Goal: Transaction & Acquisition: Purchase product/service

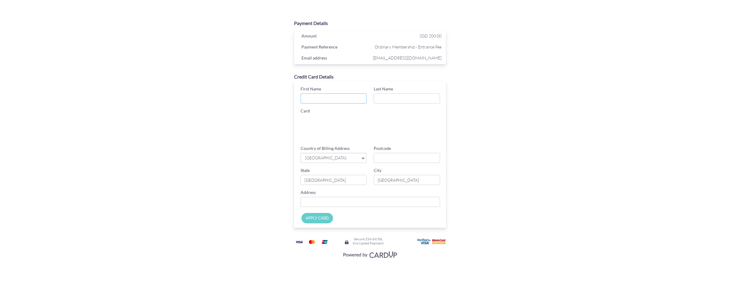
click at [343, 98] on input "First Name" at bounding box center [333, 98] width 66 height 10
type input "[PERSON_NAME]"
type input "Tsu"
click at [349, 160] on span "[GEOGRAPHIC_DATA]" at bounding box center [330, 158] width 53 height 6
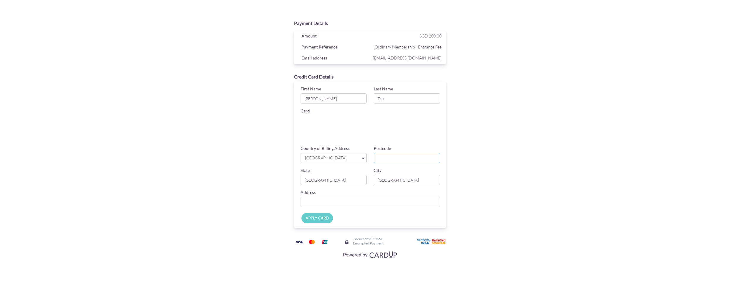
click at [387, 158] on input "Postcode" at bounding box center [406, 158] width 66 height 10
type input "4"
type input "555361"
click at [384, 179] on input "[GEOGRAPHIC_DATA]" at bounding box center [406, 180] width 66 height 10
click at [349, 199] on input "Country of Billing Address" at bounding box center [370, 202] width 140 height 10
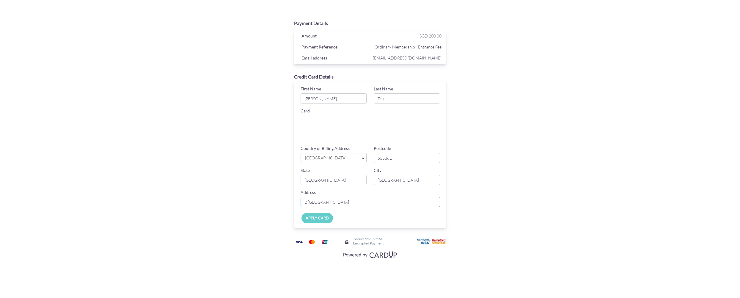
type input "2 [GEOGRAPHIC_DATA]"
click at [321, 218] on input "APPLY CARD" at bounding box center [316, 218] width 31 height 10
type input "Applying..."
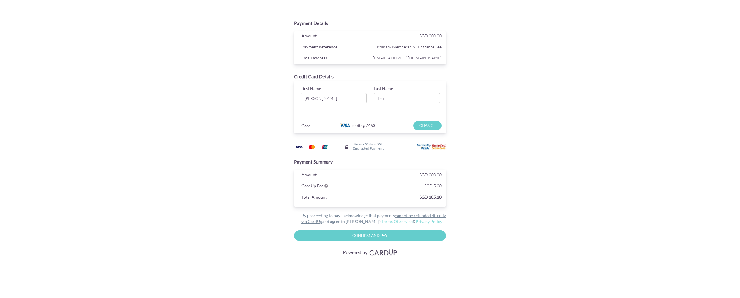
click at [368, 233] on input "Confirm and Pay" at bounding box center [370, 235] width 152 height 10
type input "Confirm And Pay"
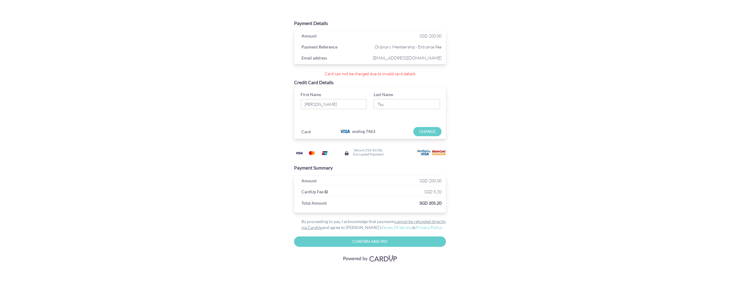
click at [569, 181] on section "Payment Details Amount SGD 200.00 Payment Reference Ordinary Membership - Entra…" at bounding box center [370, 139] width 740 height 278
click at [422, 128] on input "CHANGE" at bounding box center [427, 131] width 28 height 9
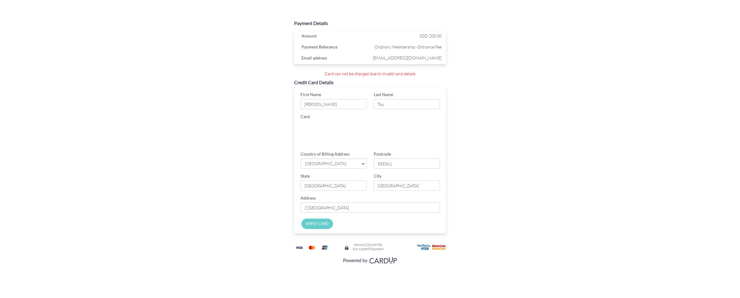
click at [327, 223] on input "Apply Card" at bounding box center [316, 223] width 31 height 10
type input "Applying..."
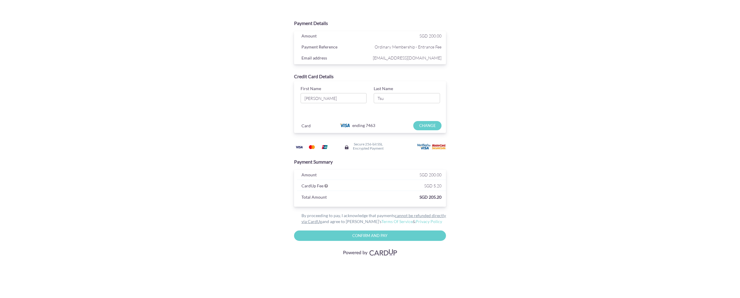
click at [392, 234] on input "Confirm And Pay" at bounding box center [370, 235] width 152 height 10
type input "Please wait..."
